Goal: Transaction & Acquisition: Download file/media

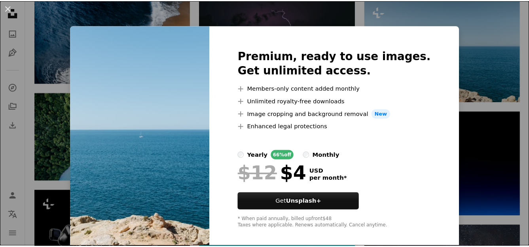
scroll to position [6, 0]
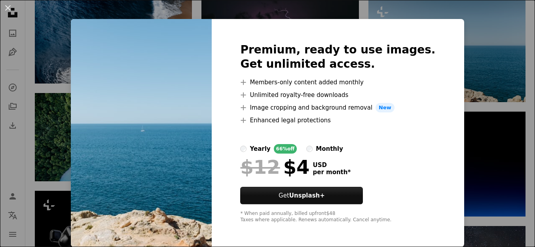
click at [459, 123] on div "An X shape Premium, ready to use images. Get unlimited access. A plus sign Memb…" at bounding box center [267, 123] width 535 height 247
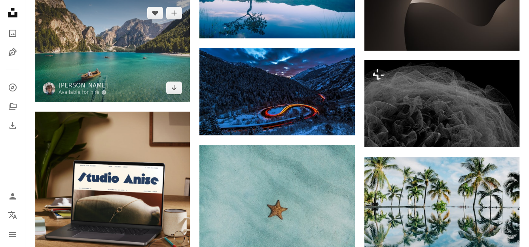
scroll to position [1034, 0]
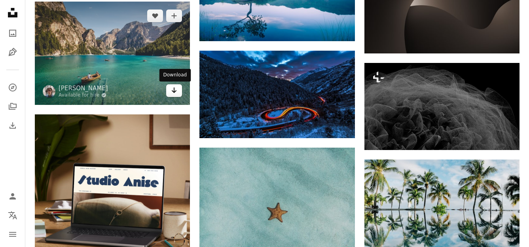
click at [168, 94] on link "Arrow pointing down" at bounding box center [174, 90] width 16 height 13
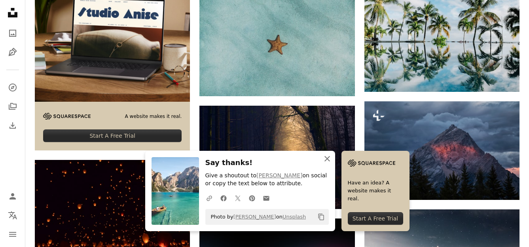
click at [325, 159] on icon "An X shape" at bounding box center [326, 158] width 9 height 9
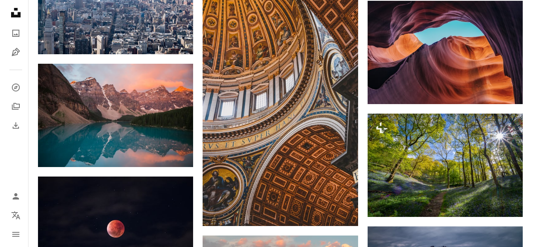
scroll to position [1591, 0]
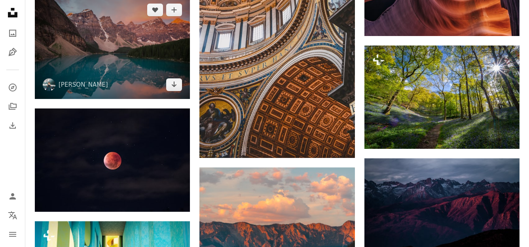
click at [138, 38] on img at bounding box center [112, 47] width 155 height 103
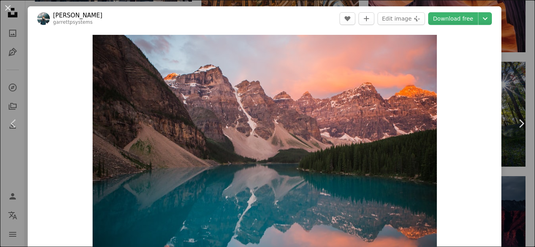
click at [500, 80] on div "An X shape Chevron left Chevron right [PERSON_NAME] garrettpsystems A heart A p…" at bounding box center [267, 123] width 535 height 247
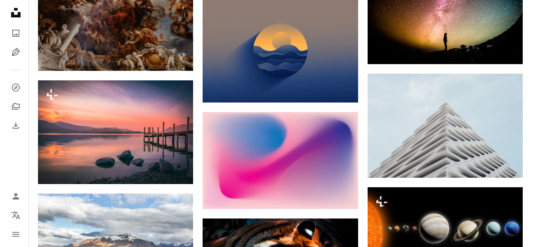
scroll to position [2826, 0]
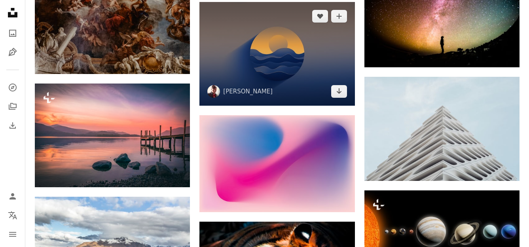
click at [250, 64] on img at bounding box center [276, 53] width 155 height 103
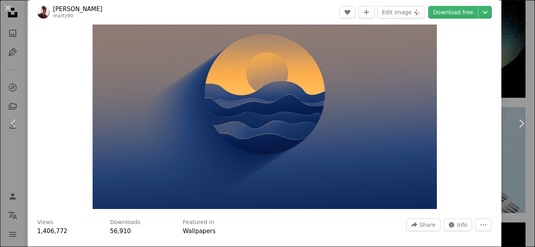
scroll to position [115, 0]
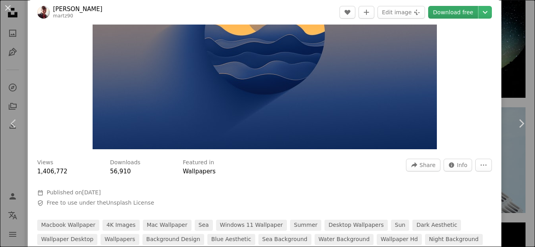
click at [440, 13] on link "Download free" at bounding box center [453, 12] width 50 height 13
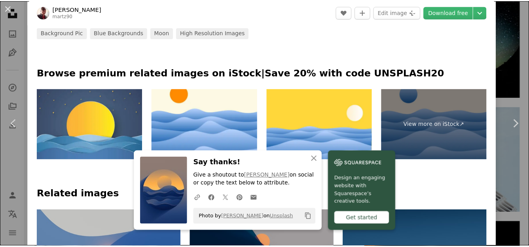
scroll to position [355, 0]
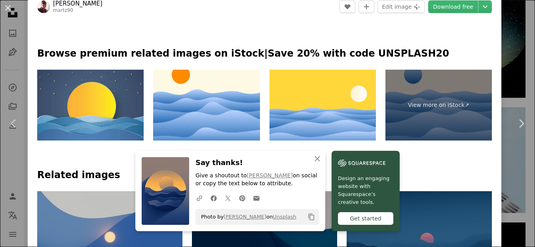
click at [508, 180] on div "An X shape Chevron left Chevron right [PERSON_NAME] martz90 A heart A plus sign…" at bounding box center [267, 123] width 535 height 247
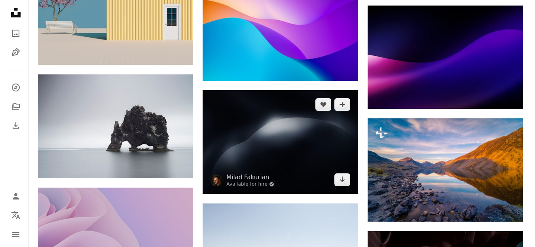
scroll to position [3523, 0]
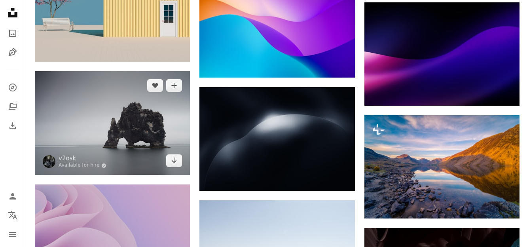
click at [122, 144] on img at bounding box center [112, 123] width 155 height 104
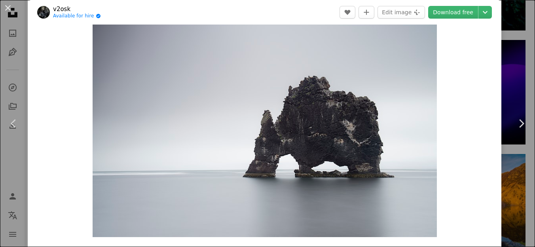
scroll to position [27, 0]
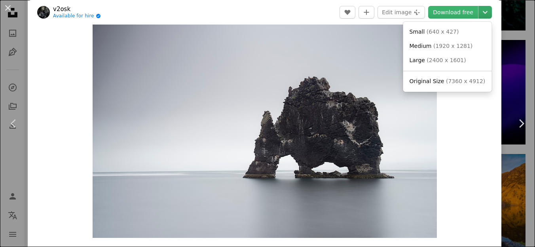
click at [478, 15] on icon "Chevron down" at bounding box center [484, 12] width 13 height 9
click at [476, 77] on link "Original Size ( 7360 x 4912 )" at bounding box center [447, 81] width 82 height 14
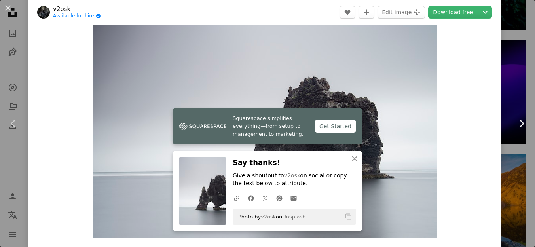
click at [509, 110] on link "Chevron right" at bounding box center [521, 123] width 28 height 76
